Goal: Learn about a topic

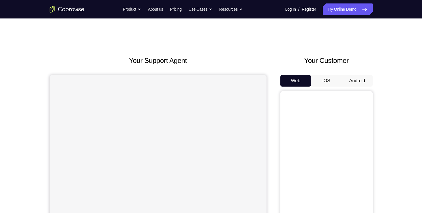
click at [352, 83] on button "Android" at bounding box center [357, 81] width 31 height 12
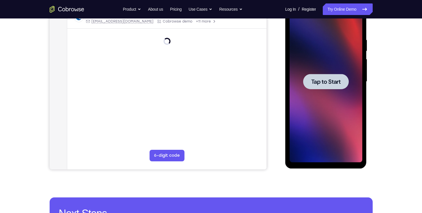
click at [322, 82] on span "Tap to Start" at bounding box center [325, 82] width 29 height 6
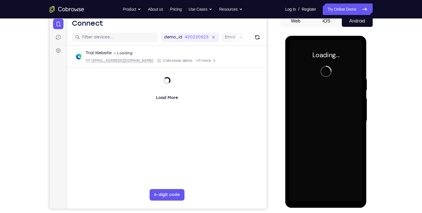
scroll to position [59, 0]
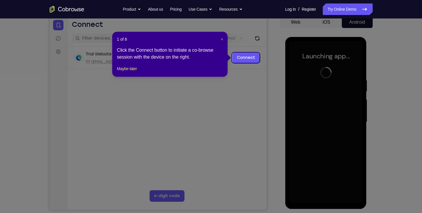
click at [223, 40] on span "×" at bounding box center [222, 39] width 2 height 5
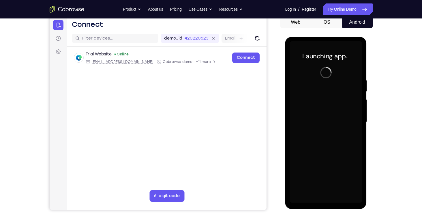
scroll to position [66, 0]
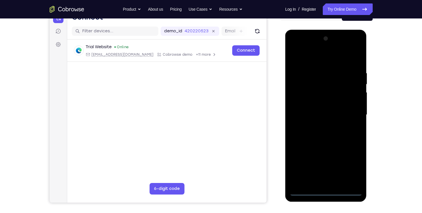
click at [326, 190] on div at bounding box center [326, 115] width 73 height 162
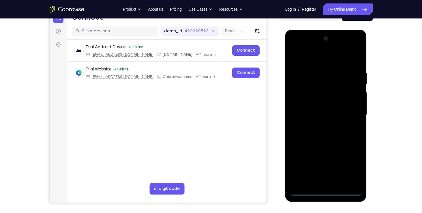
click at [354, 166] on div at bounding box center [326, 115] width 73 height 162
click at [333, 57] on div at bounding box center [326, 115] width 73 height 162
click at [350, 112] on div at bounding box center [326, 115] width 73 height 162
click at [320, 125] on div at bounding box center [326, 115] width 73 height 162
click at [318, 106] on div at bounding box center [326, 115] width 73 height 162
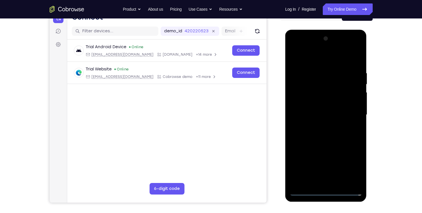
click at [318, 104] on div at bounding box center [326, 115] width 73 height 162
click at [320, 114] on div at bounding box center [326, 115] width 73 height 162
click at [320, 135] on div at bounding box center [326, 115] width 73 height 162
click at [321, 131] on div at bounding box center [326, 115] width 73 height 162
click at [358, 65] on div at bounding box center [326, 115] width 73 height 162
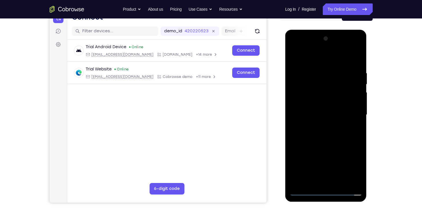
click at [315, 65] on div at bounding box center [326, 115] width 73 height 162
click at [348, 180] on div at bounding box center [326, 115] width 73 height 162
click at [357, 61] on div at bounding box center [326, 115] width 73 height 162
click at [309, 66] on div at bounding box center [326, 115] width 73 height 162
